Goal: Task Accomplishment & Management: Use online tool/utility

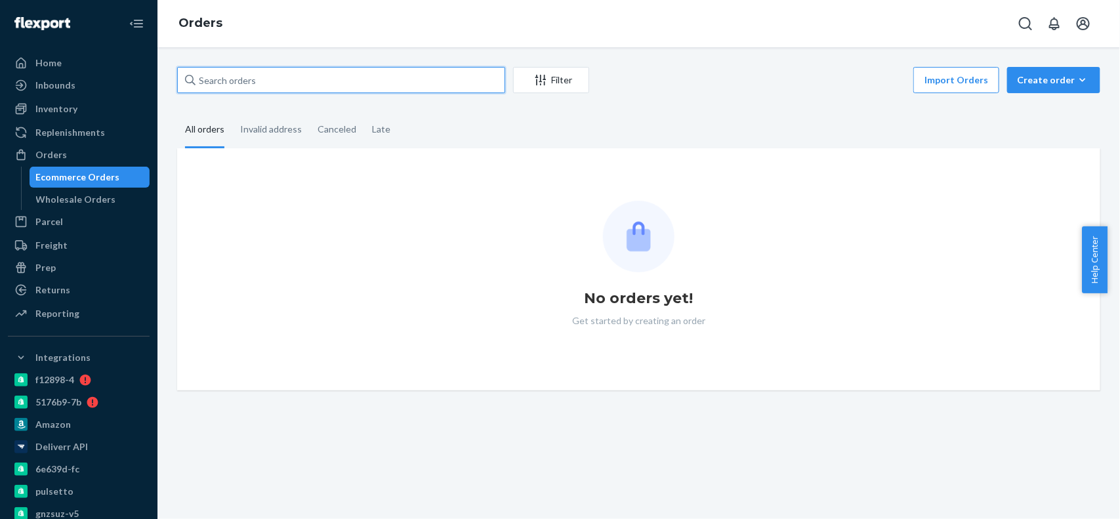
click at [431, 87] on input "text" at bounding box center [341, 80] width 328 height 26
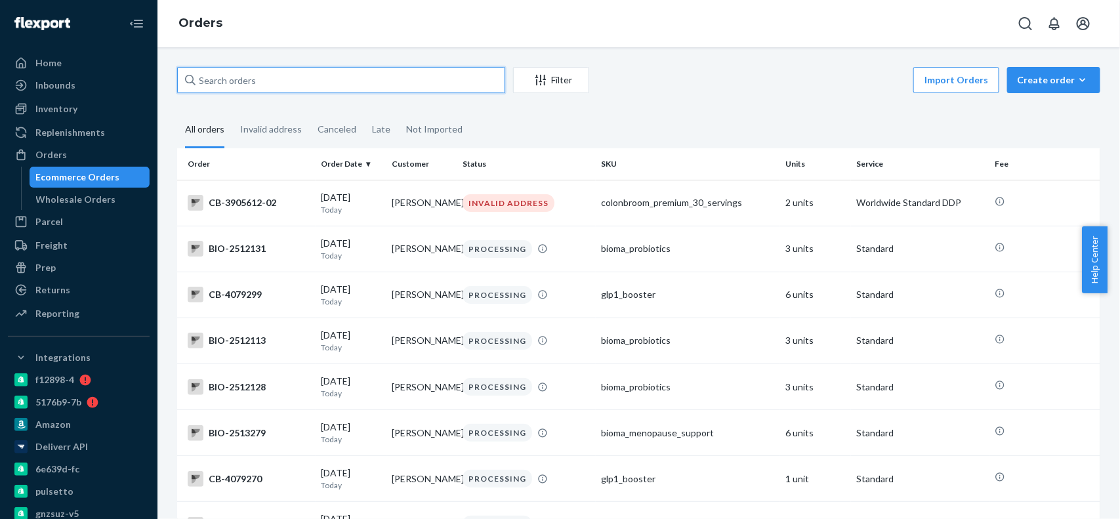
paste input "2368197"
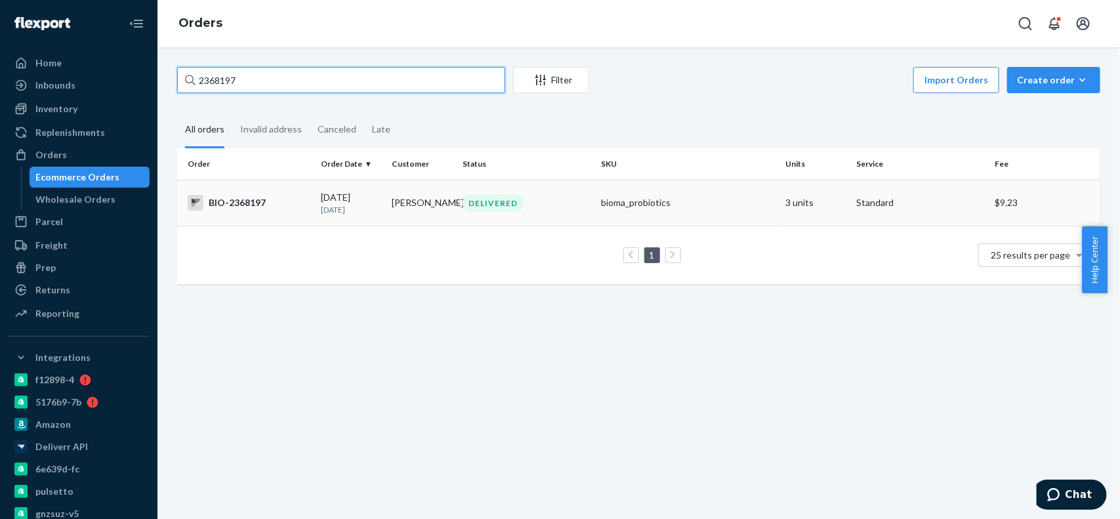
type input "2368197"
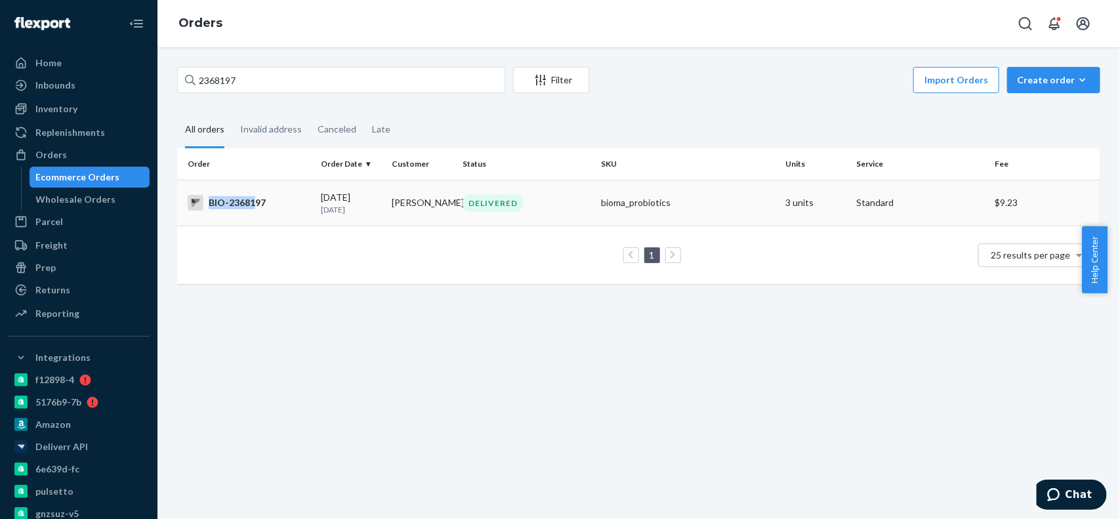
click at [253, 196] on div "BIO-2368197" at bounding box center [249, 203] width 123 height 16
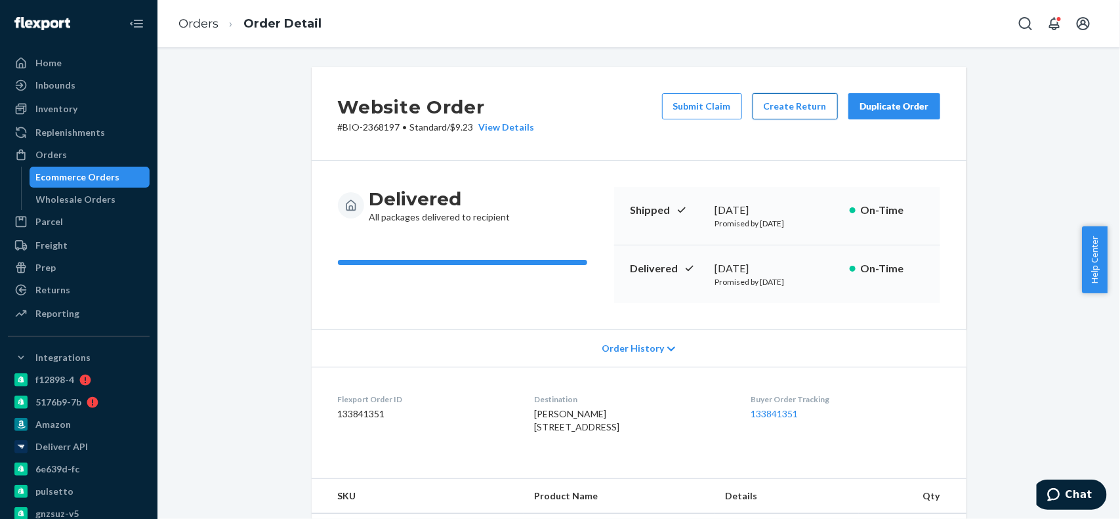
click at [791, 113] on button "Create Return" at bounding box center [795, 106] width 85 height 26
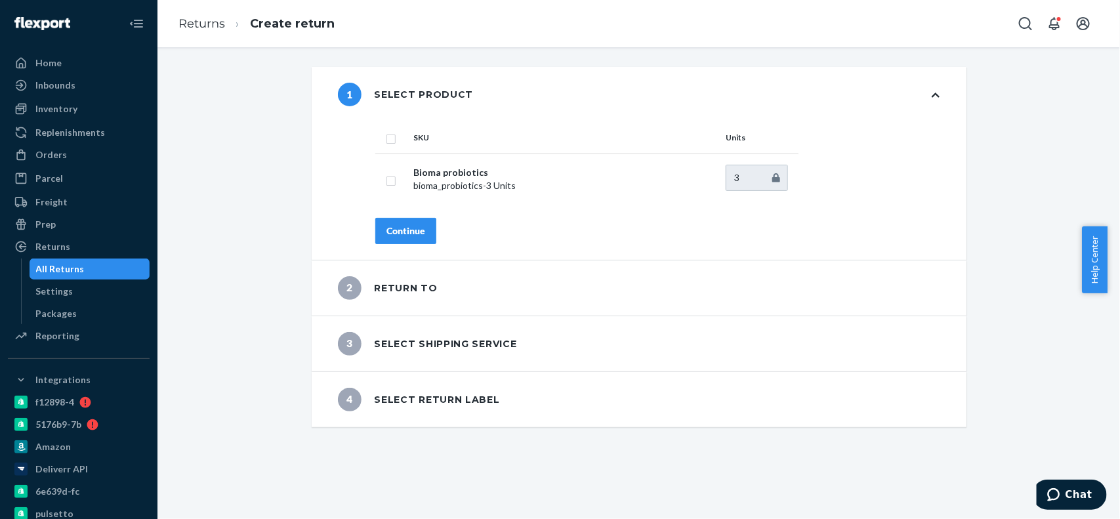
click at [382, 146] on th at bounding box center [391, 138] width 33 height 32
click at [386, 144] on input "checkbox" at bounding box center [391, 138] width 11 height 14
checkbox input "true"
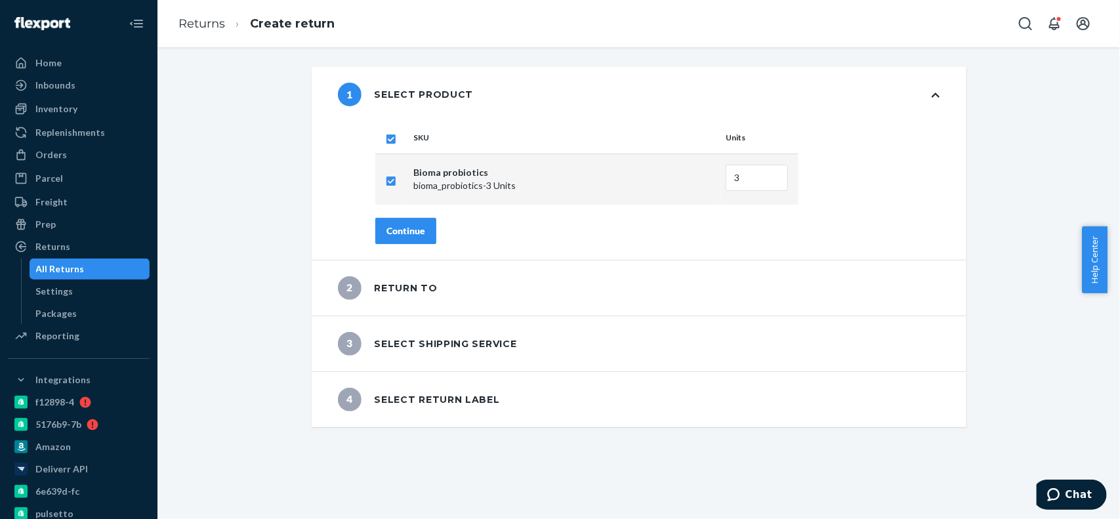
click at [399, 234] on div "Continue" at bounding box center [406, 230] width 39 height 13
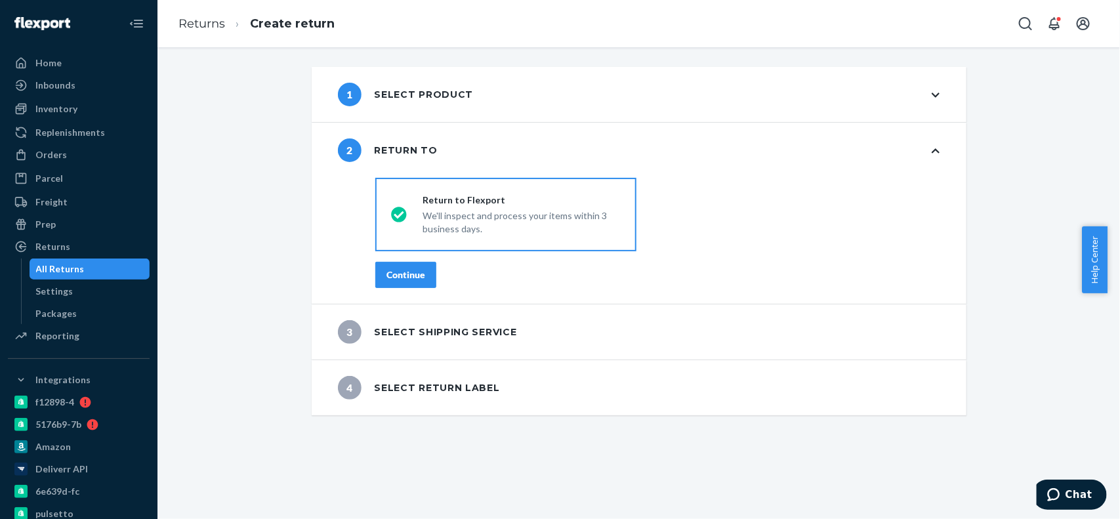
click at [414, 281] on button "Continue" at bounding box center [405, 275] width 61 height 26
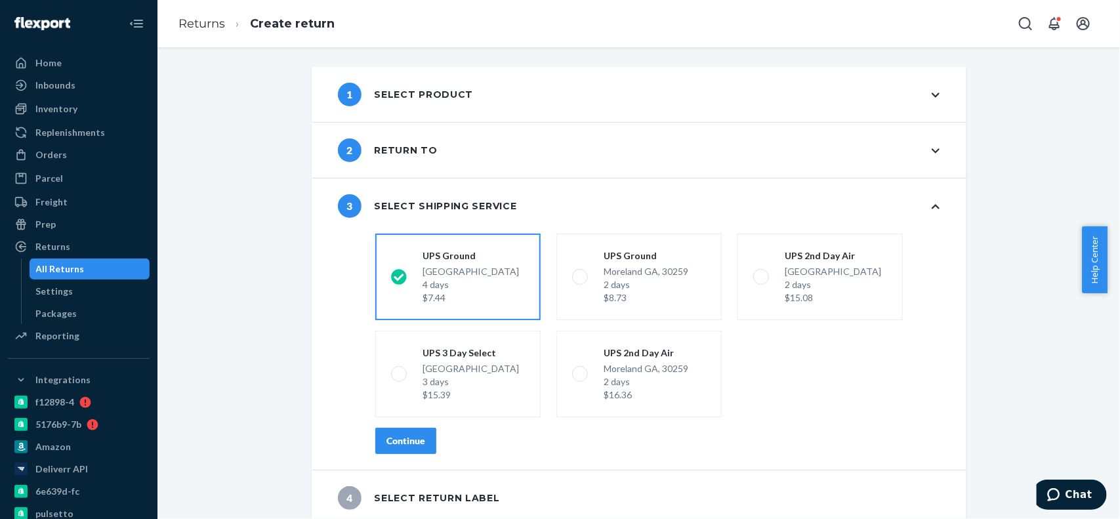
click at [420, 438] on button "Continue" at bounding box center [405, 441] width 61 height 26
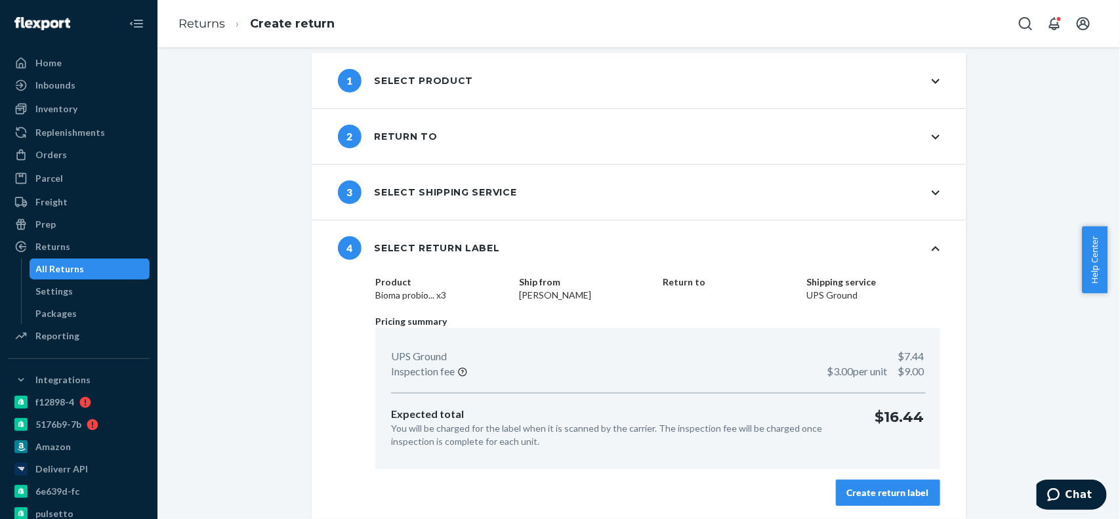
scroll to position [16, 0]
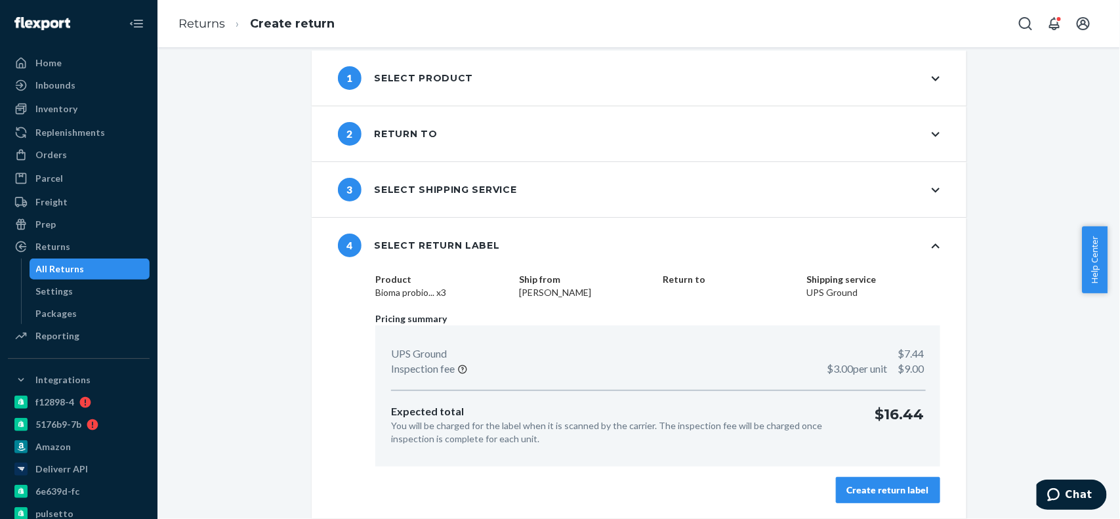
click at [859, 496] on div "Create return label" at bounding box center [888, 490] width 82 height 13
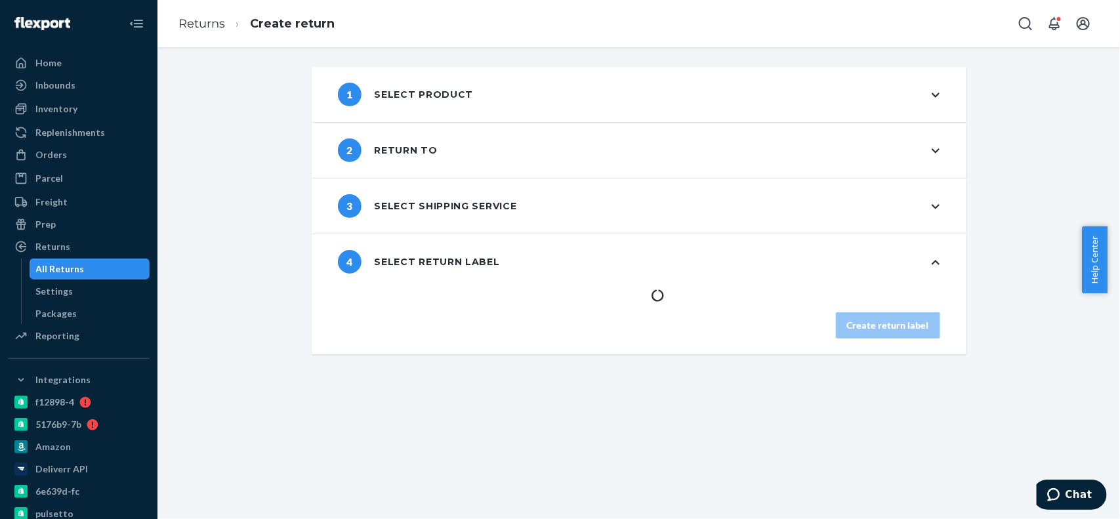
scroll to position [0, 0]
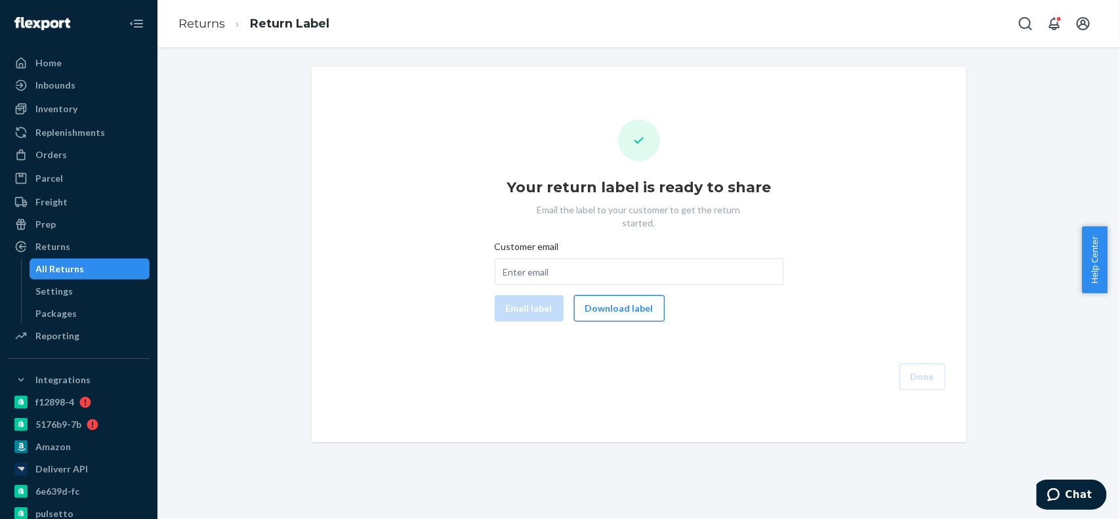
click at [586, 295] on button "Download label" at bounding box center [619, 308] width 91 height 26
